Goal: Find specific page/section: Find specific page/section

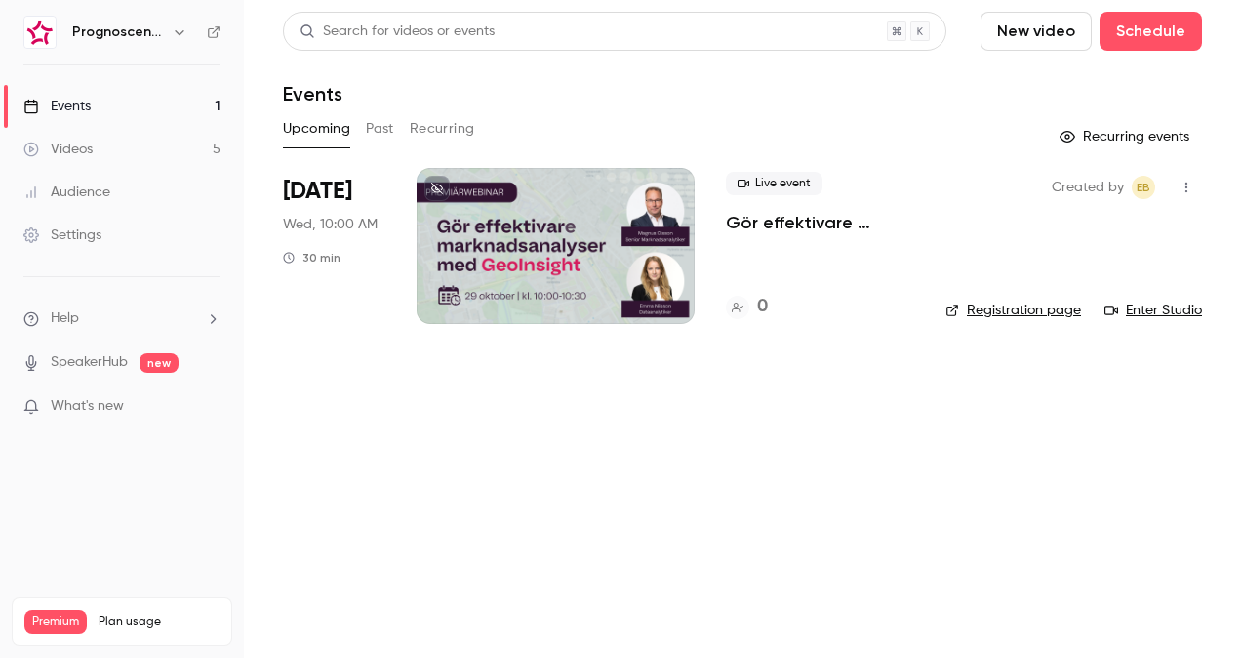
click at [119, 100] on link "Events 1" at bounding box center [122, 106] width 244 height 43
click at [177, 142] on link "Videos 5" at bounding box center [122, 149] width 244 height 43
